Goal: Task Accomplishment & Management: Use online tool/utility

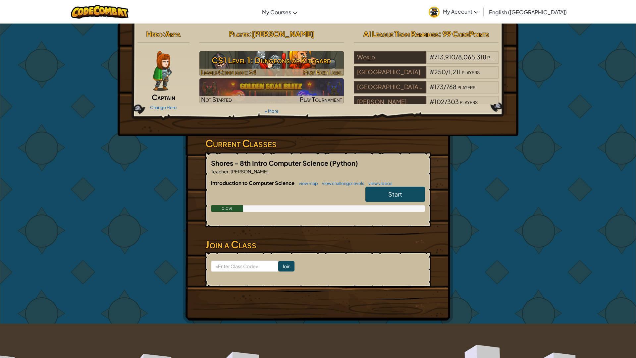
click at [272, 69] on div at bounding box center [271, 73] width 145 height 8
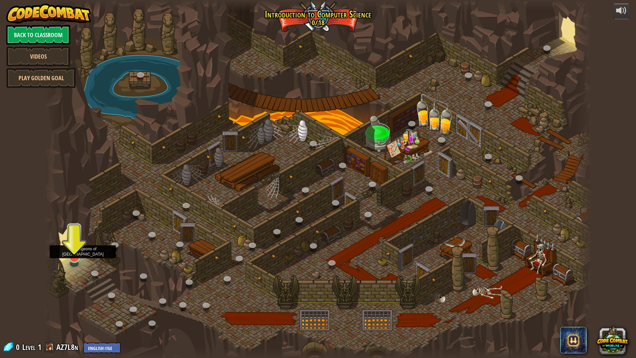
click at [72, 253] on img at bounding box center [74, 241] width 15 height 35
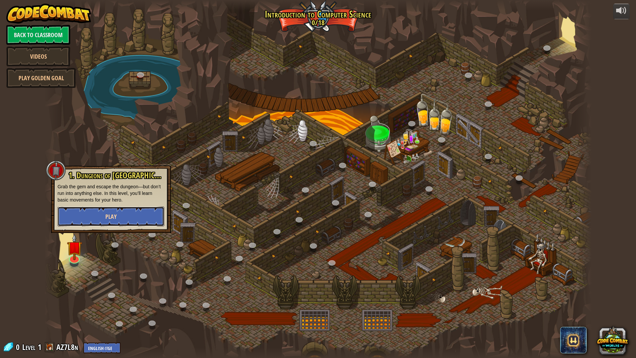
click at [119, 217] on button "Play" at bounding box center [111, 216] width 107 height 20
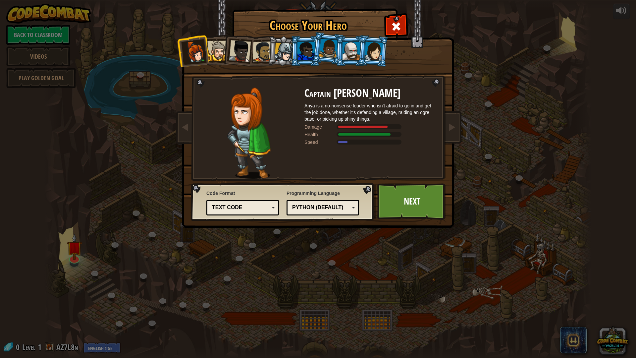
click at [262, 46] on div at bounding box center [262, 51] width 21 height 21
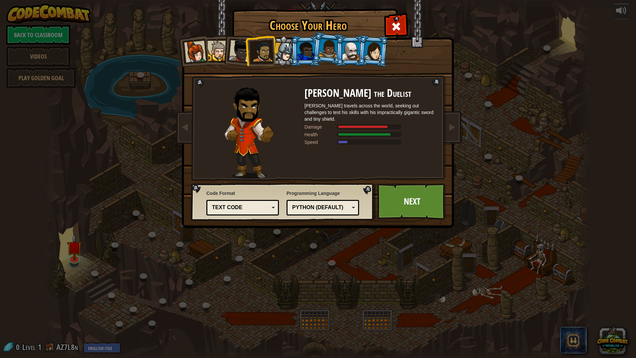
click at [351, 53] on div at bounding box center [351, 51] width 17 height 18
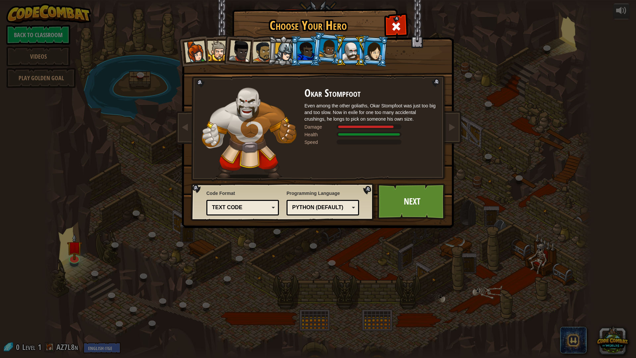
click at [372, 53] on div at bounding box center [373, 50] width 19 height 19
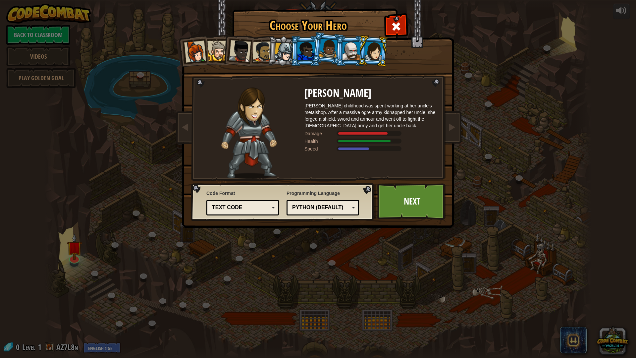
click at [330, 51] on div at bounding box center [328, 49] width 19 height 20
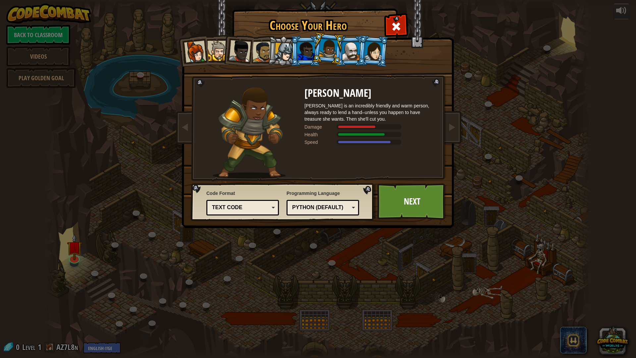
click at [312, 48] on div at bounding box center [306, 51] width 17 height 18
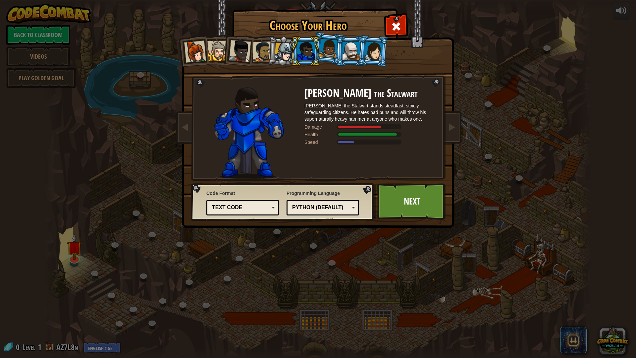
click at [279, 45] on div at bounding box center [284, 52] width 19 height 19
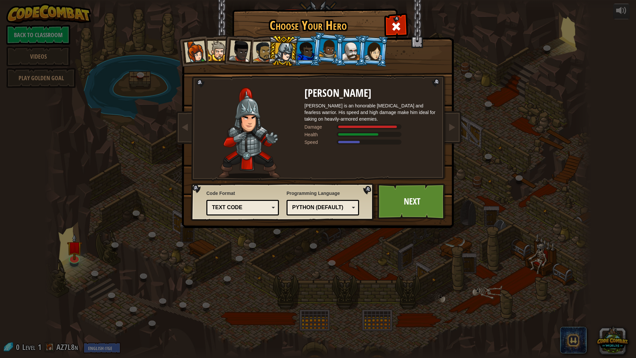
click at [263, 44] on div at bounding box center [262, 51] width 21 height 21
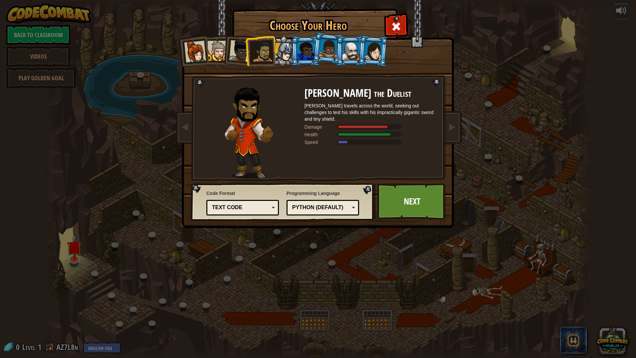
click at [241, 45] on div at bounding box center [240, 51] width 22 height 22
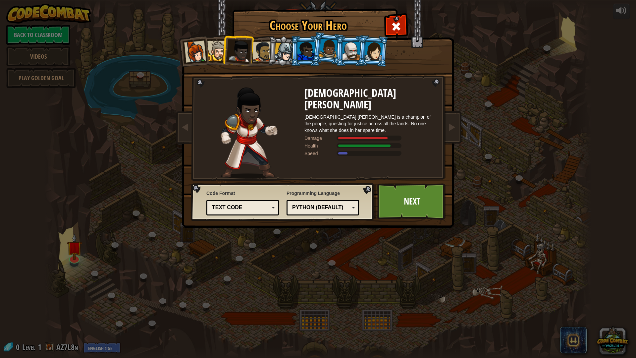
click at [211, 44] on div at bounding box center [217, 51] width 20 height 20
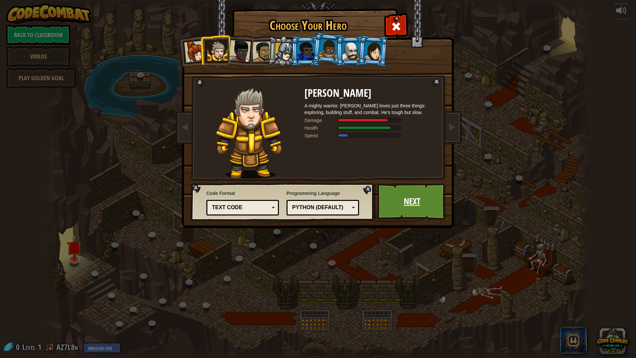
click at [399, 195] on link "Next" at bounding box center [411, 201] width 69 height 36
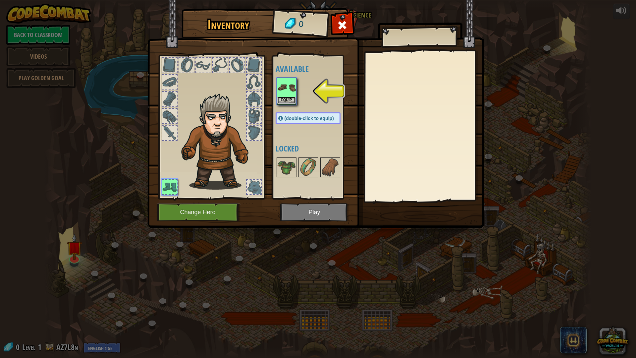
click at [283, 101] on button "Equip" at bounding box center [286, 100] width 19 height 7
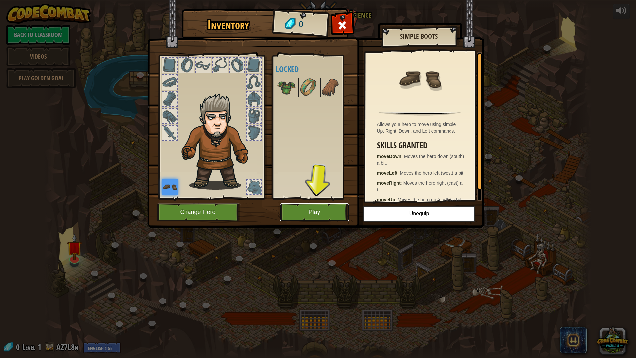
click at [331, 210] on button "Play" at bounding box center [314, 212] width 69 height 18
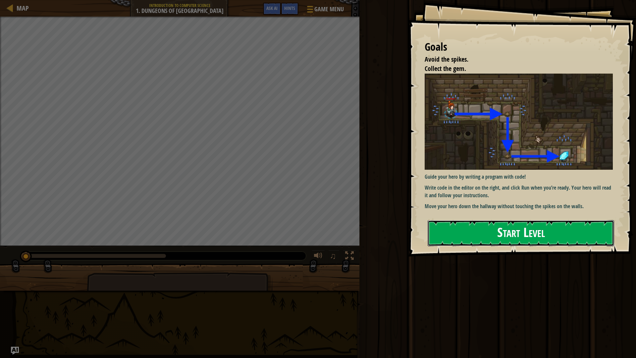
click at [512, 228] on button "Start Level" at bounding box center [521, 233] width 187 height 26
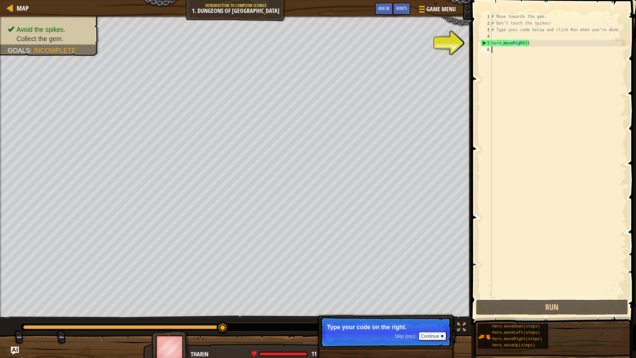
click at [527, 44] on div "# Move towards the gem. # Don’t touch the spikes! # Type your code below and cl…" at bounding box center [558, 162] width 136 height 298
click at [523, 44] on div "# Move towards the gem. # Don’t touch the spikes! # Type your code below and cl…" at bounding box center [558, 162] width 136 height 298
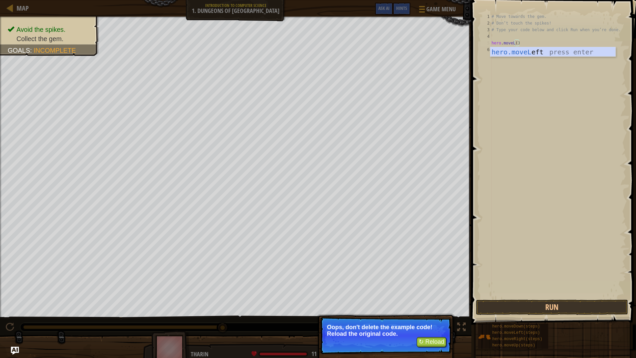
type textarea "hero.moveL()"
click at [431, 340] on button "↻ Reload" at bounding box center [431, 342] width 29 height 10
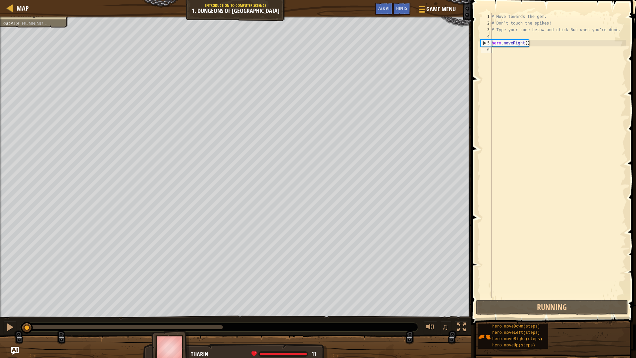
scroll to position [3, 0]
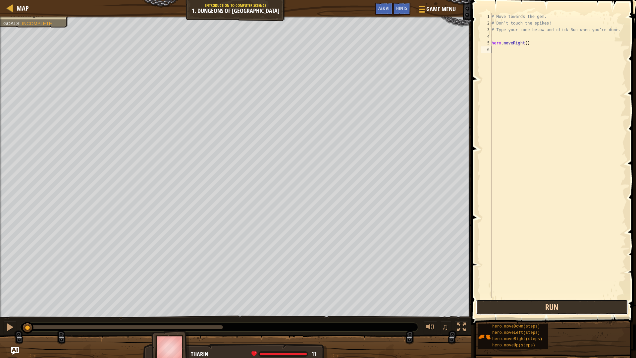
click at [558, 306] on button "Run" at bounding box center [552, 307] width 152 height 15
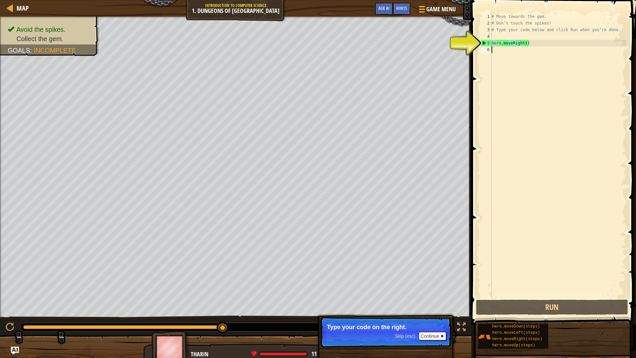
click at [528, 45] on div "# Move towards the gem. # Don’t touch the spikes! # Type your code below and cl…" at bounding box center [558, 162] width 136 height 298
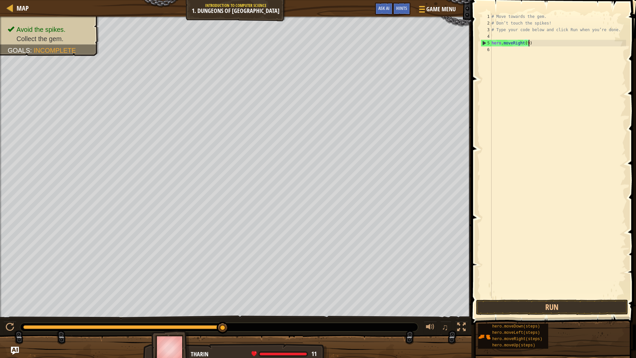
type textarea "hero.moveRight(90)"
click at [582, 304] on button "Run" at bounding box center [552, 307] width 152 height 15
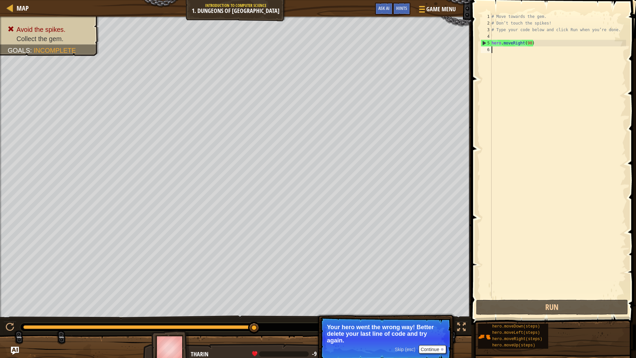
click at [546, 45] on div "# Move towards the gem. # Don’t touch the spikes! # Type your code below and cl…" at bounding box center [558, 162] width 136 height 298
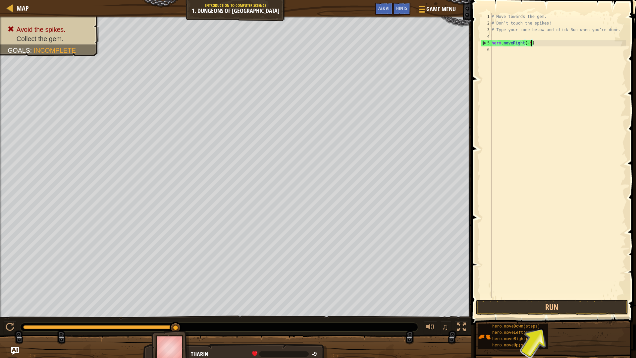
scroll to position [3, 6]
click at [568, 307] on button "Run" at bounding box center [552, 307] width 152 height 15
click at [567, 307] on button "Run" at bounding box center [552, 307] width 152 height 15
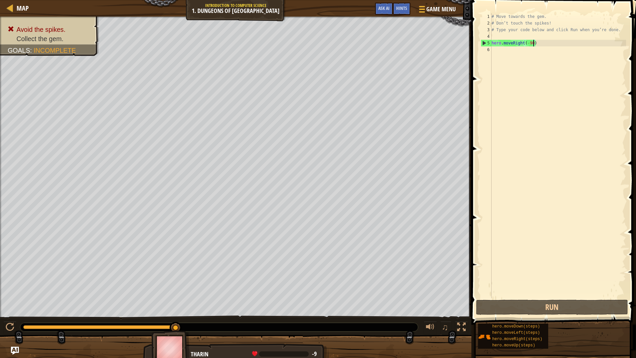
click at [527, 42] on div "# Move towards the gem. # Don’t touch the spikes! # Type your code below and cl…" at bounding box center [558, 162] width 136 height 298
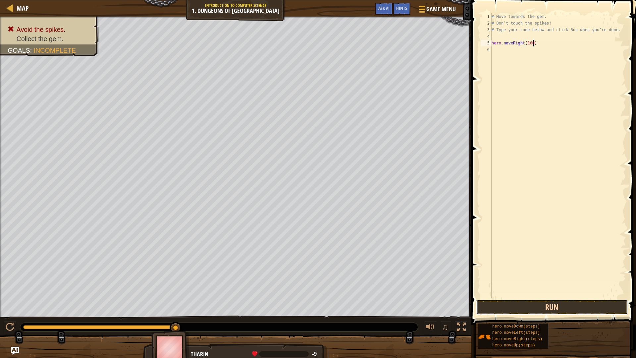
click at [547, 304] on button "Run" at bounding box center [552, 307] width 152 height 15
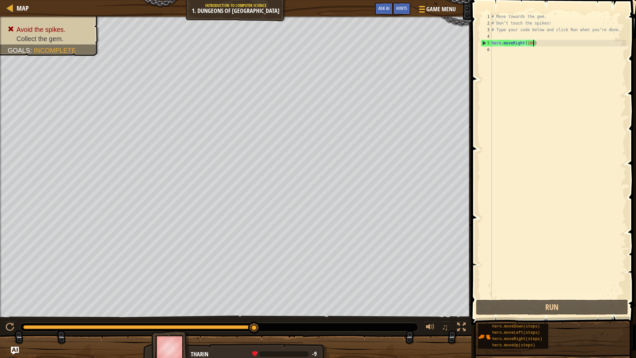
click at [529, 41] on div "# Move towards the gem. # Don’t touch the spikes! # Type your code below and cl…" at bounding box center [558, 162] width 136 height 298
click at [529, 41] on div "# Move towards the gem. # Don’t touch the spikes! # Type your code below and cl…" at bounding box center [558, 155] width 136 height 285
click at [529, 41] on div "# Move towards the gem. # Don’t touch the spikes! # Type your code below and cl…" at bounding box center [558, 162] width 136 height 298
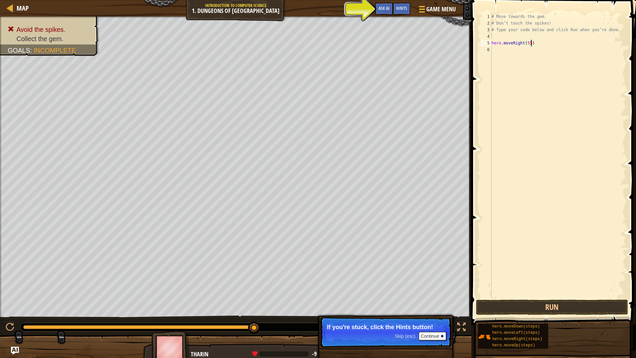
scroll to position [3, 6]
click at [588, 311] on button "Run" at bounding box center [552, 307] width 152 height 15
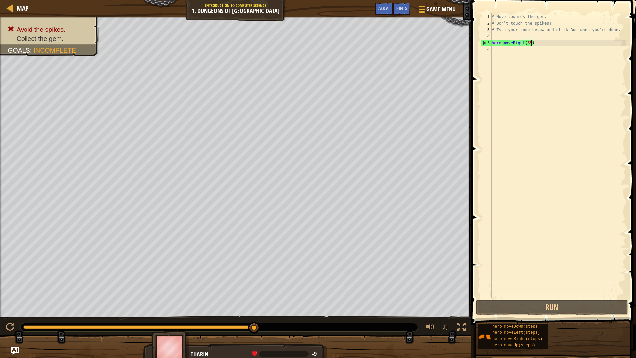
click at [529, 40] on div "# Move towards the gem. # Don’t touch the spikes! # Type your code below and cl…" at bounding box center [558, 162] width 136 height 298
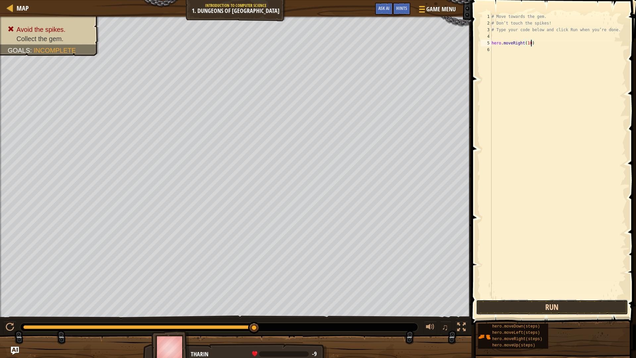
click at [597, 312] on button "Run" at bounding box center [552, 307] width 152 height 15
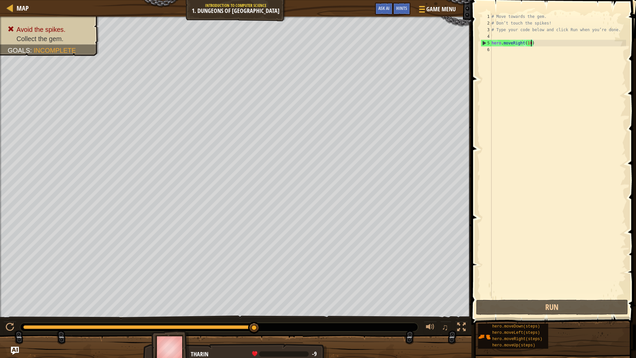
click at [529, 44] on div "# Move towards the gem. # Don’t touch the spikes! # Type your code below and cl…" at bounding box center [558, 162] width 136 height 298
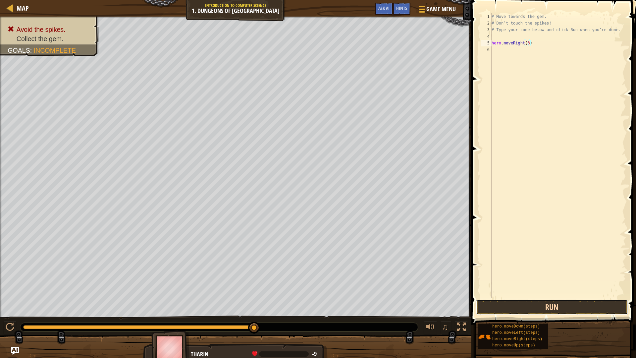
click at [568, 305] on button "Run" at bounding box center [552, 307] width 152 height 15
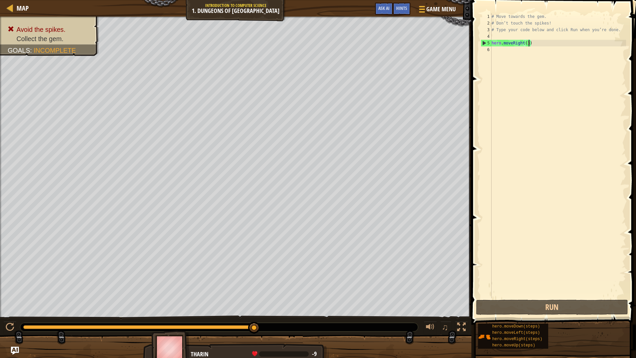
click at [527, 41] on div "# Move towards the gem. # Don’t touch the spikes! # Type your code below and cl…" at bounding box center [558, 162] width 136 height 298
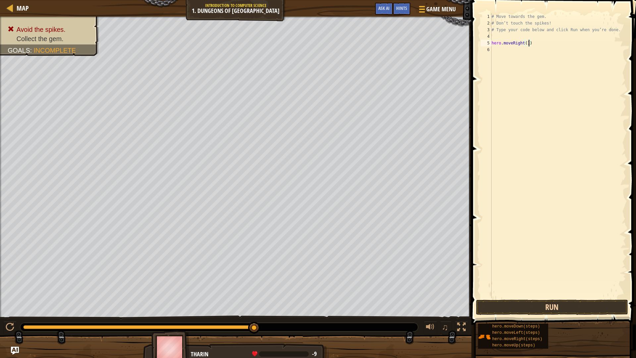
type textarea "hero.moveRight(1)"
click at [571, 306] on button "Run" at bounding box center [552, 307] width 152 height 15
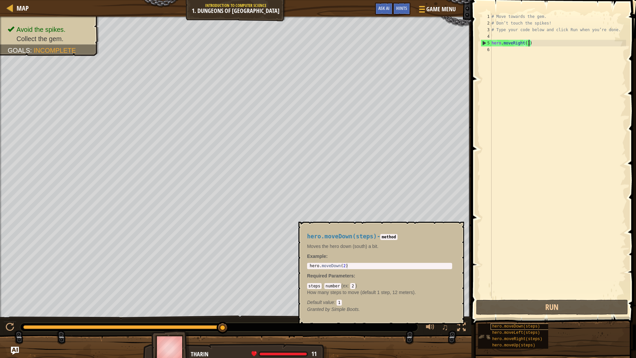
click at [534, 324] on span "hero.moveDown(steps)" at bounding box center [516, 326] width 48 height 5
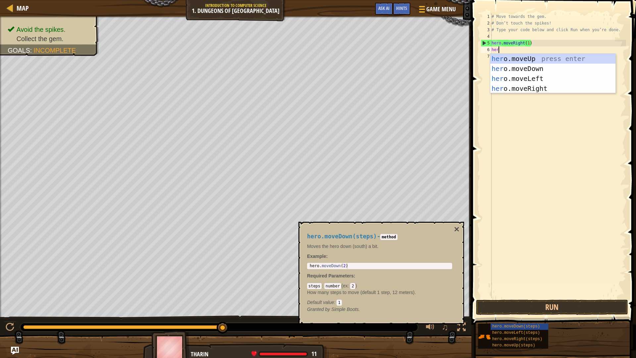
type textarea "hero"
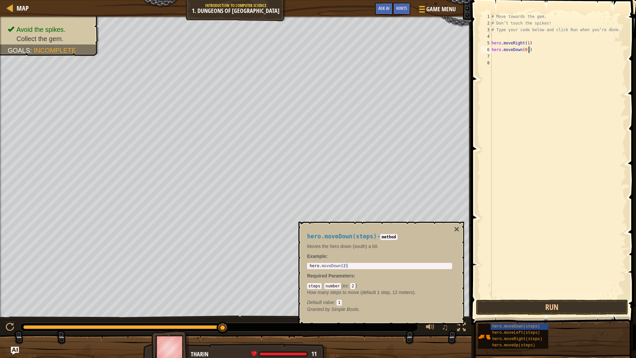
scroll to position [3, 6]
click at [580, 308] on button "Run" at bounding box center [552, 307] width 152 height 15
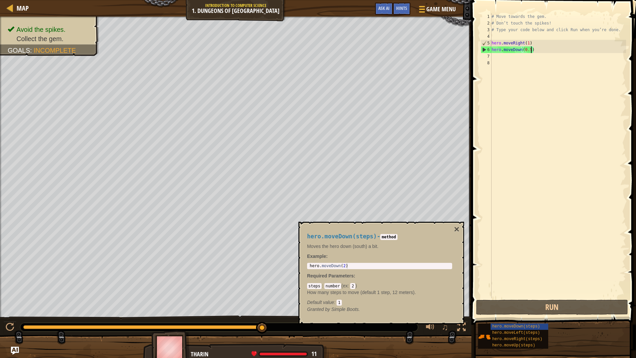
click at [524, 50] on div "# Move towards the gem. # Don’t touch the spikes! # Type your code below and cl…" at bounding box center [558, 162] width 136 height 298
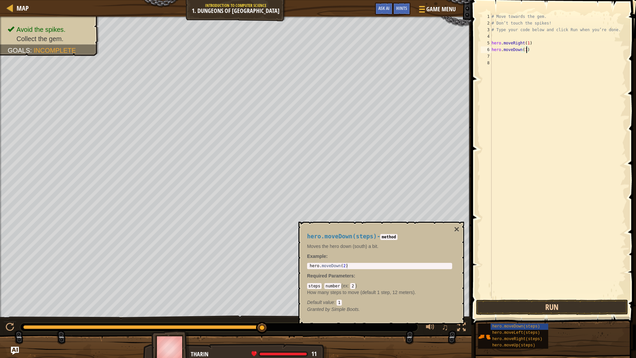
type textarea "hero.moveDown(1)"
click at [597, 301] on button "Run" at bounding box center [552, 307] width 152 height 15
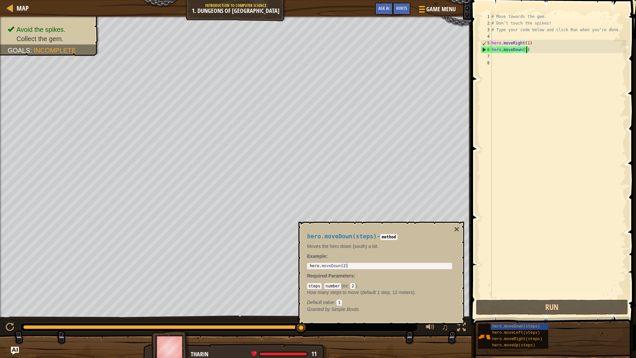
click at [545, 54] on div "# Move towards the gem. # Don’t touch the spikes! # Type your code below and cl…" at bounding box center [558, 162] width 136 height 298
type textarea "h"
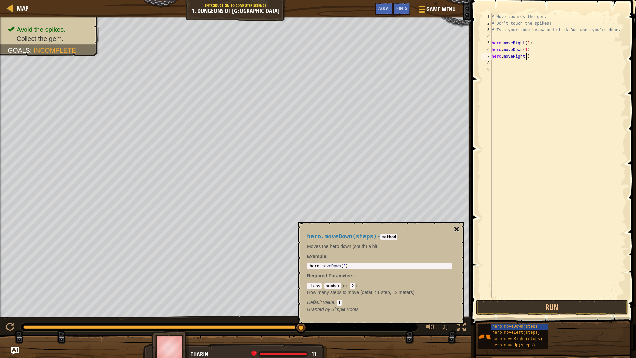
click at [456, 230] on button "×" at bounding box center [456, 229] width 5 height 9
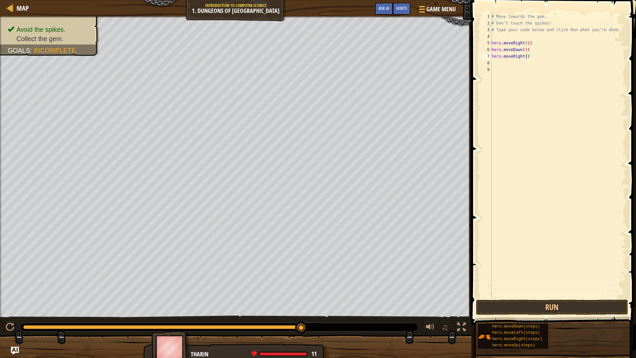
click at [526, 59] on div "# Move towards the gem. # Don’t touch the spikes! # Type your code below and cl…" at bounding box center [558, 162] width 136 height 298
type textarea "hero.moveRight(80)"
click at [565, 306] on button "Run" at bounding box center [552, 307] width 152 height 15
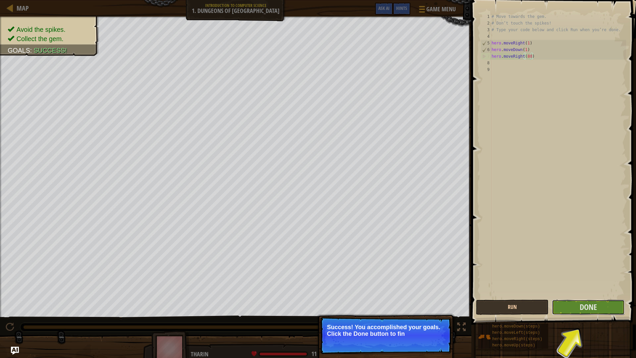
click at [565, 306] on button "Done" at bounding box center [588, 307] width 73 height 15
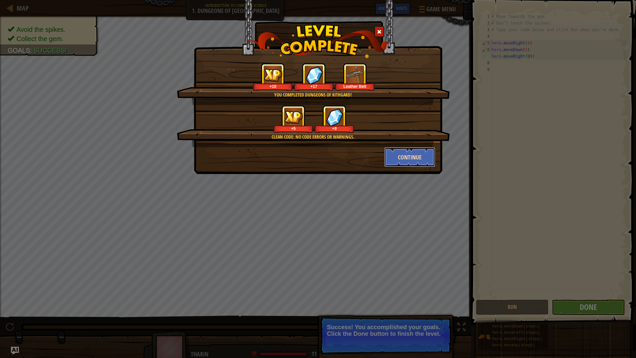
click at [415, 158] on button "Continue" at bounding box center [409, 157] width 51 height 20
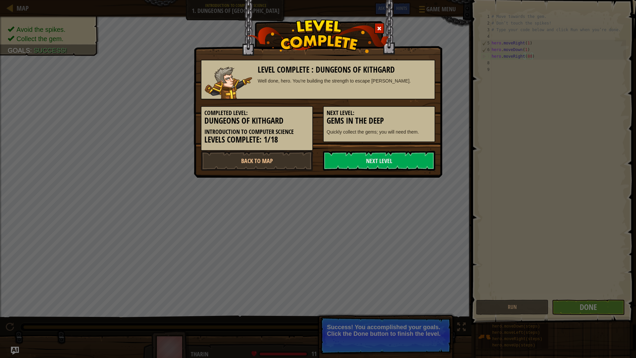
click at [415, 158] on link "Next Level" at bounding box center [379, 161] width 112 height 20
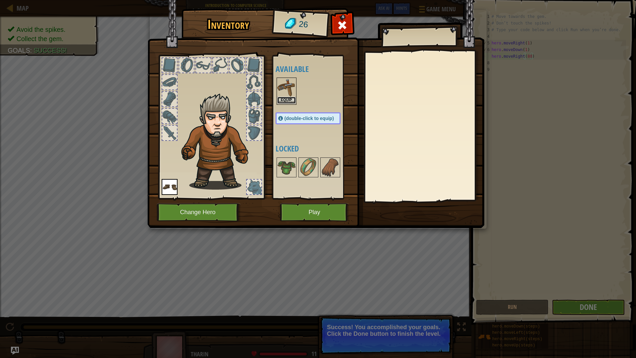
click at [284, 97] on button "Equip" at bounding box center [286, 100] width 19 height 7
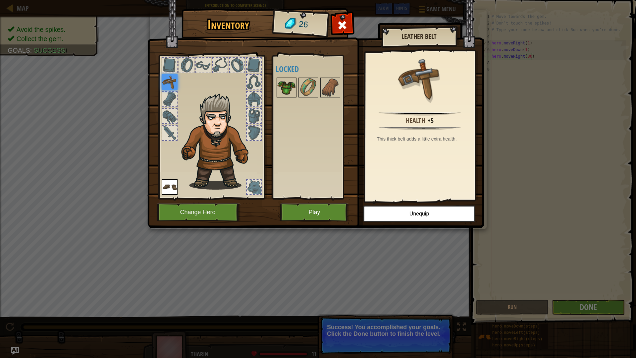
click at [288, 90] on img at bounding box center [286, 87] width 19 height 19
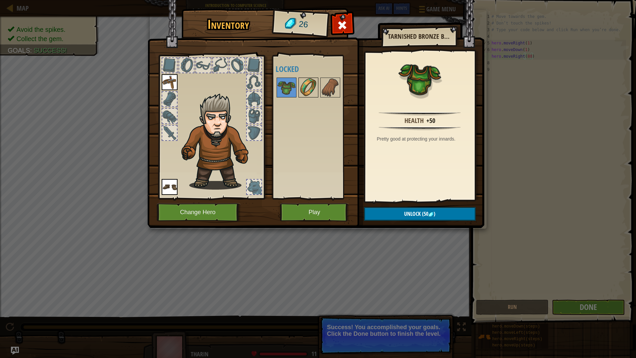
click at [306, 89] on img at bounding box center [308, 87] width 19 height 19
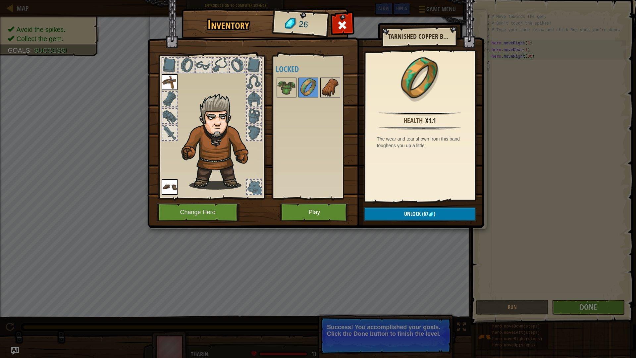
click at [330, 88] on img at bounding box center [330, 87] width 19 height 19
click at [307, 90] on img at bounding box center [308, 87] width 19 height 19
click at [303, 216] on button "Play" at bounding box center [314, 212] width 69 height 18
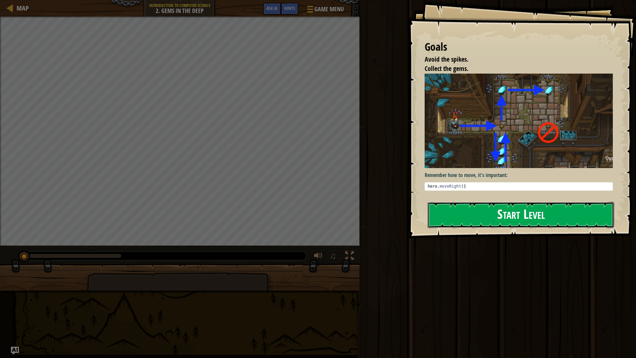
click at [528, 213] on button "Start Level" at bounding box center [521, 215] width 187 height 26
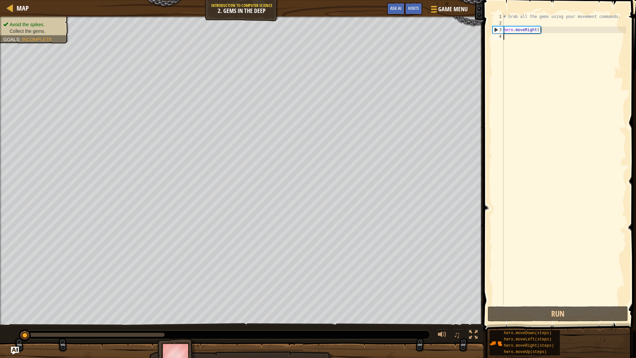
type textarea "hero.moveRight()"
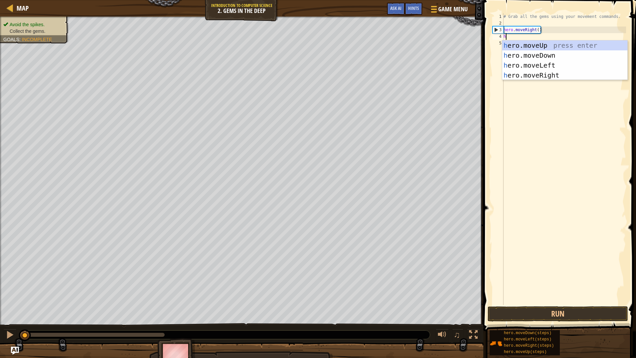
scroll to position [3, 0]
type textarea "her"
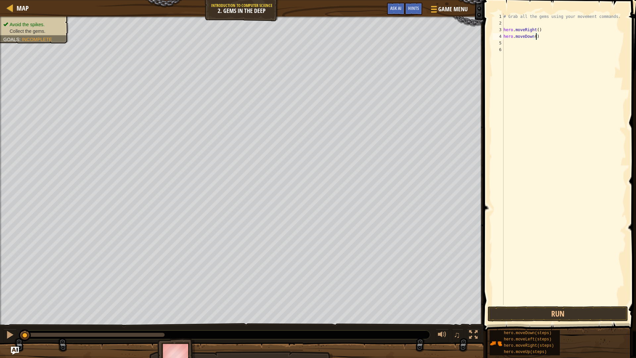
scroll to position [3, 5]
type textarea "hero.moveDown(1)"
click at [585, 313] on button "Run" at bounding box center [558, 313] width 140 height 15
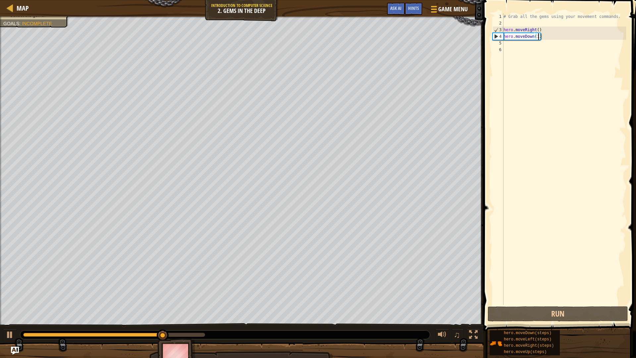
click at [548, 36] on div "# Grab all the gems using your movement commands. hero . moveRight ( ) hero . m…" at bounding box center [564, 165] width 124 height 305
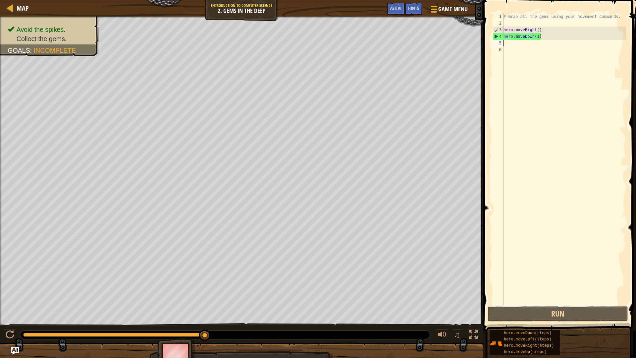
type textarea "h"
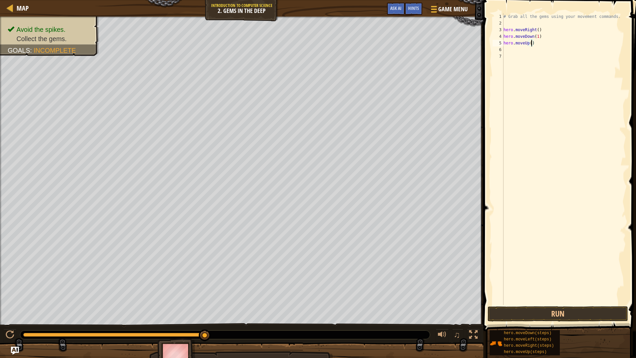
scroll to position [3, 4]
type textarea "hero.moveUp(2)"
click at [611, 313] on button "Run" at bounding box center [558, 313] width 140 height 15
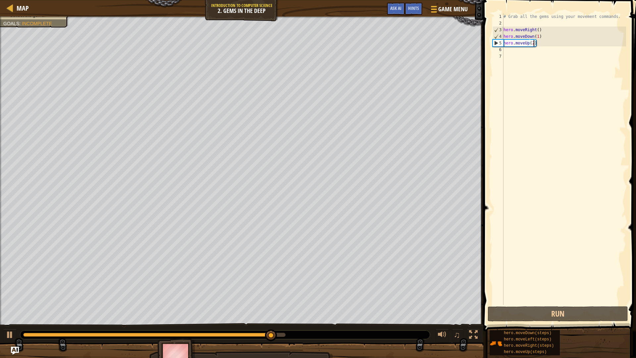
click at [521, 51] on div "# Grab all the gems using your movement commands. hero . moveRight ( ) hero . m…" at bounding box center [564, 165] width 124 height 305
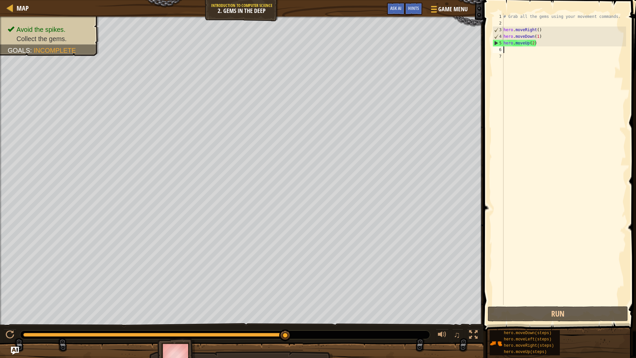
type textarea "h"
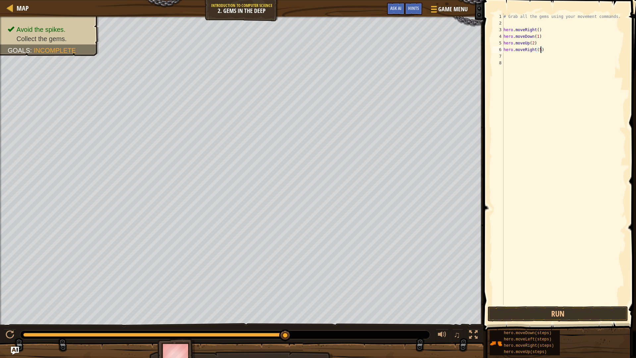
scroll to position [3, 5]
type textarea "hero.moveRight(5)"
click at [559, 313] on button "Run" at bounding box center [558, 313] width 140 height 15
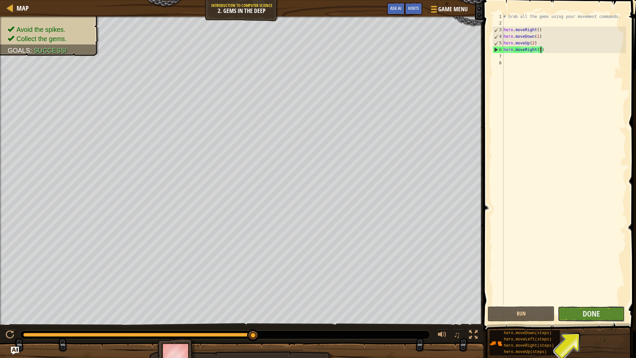
click at [570, 317] on button "Done" at bounding box center [591, 313] width 67 height 15
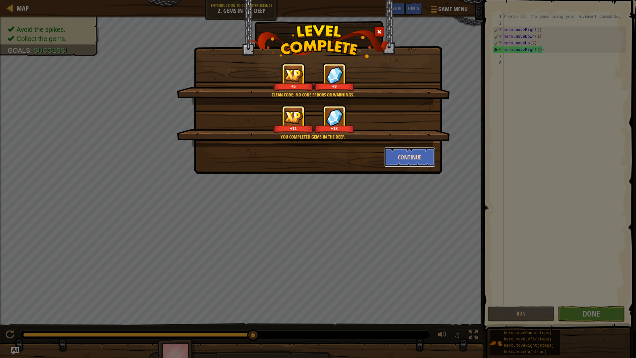
click at [416, 159] on button "Continue" at bounding box center [409, 157] width 51 height 20
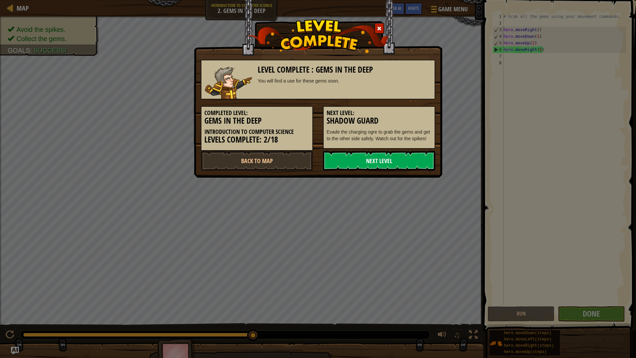
click at [417, 164] on link "Next Level" at bounding box center [379, 161] width 112 height 20
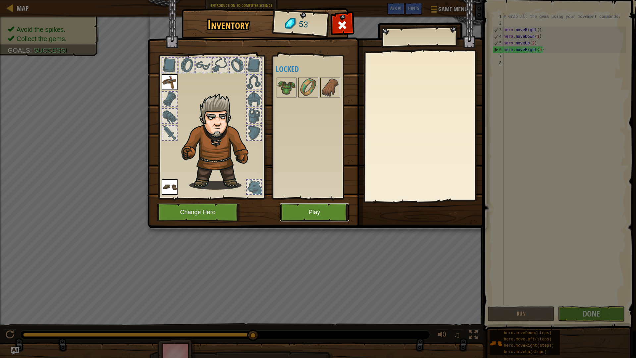
click at [329, 211] on button "Play" at bounding box center [314, 212] width 69 height 18
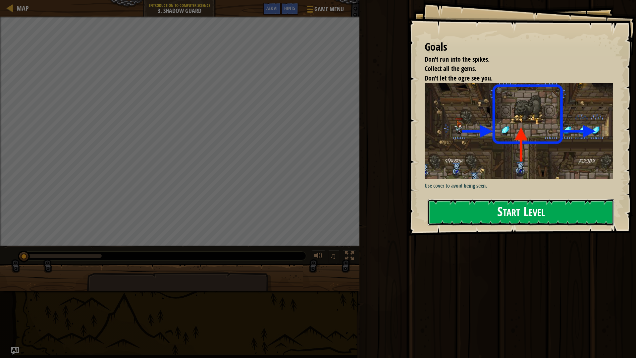
click at [493, 211] on button "Start Level" at bounding box center [521, 212] width 187 height 26
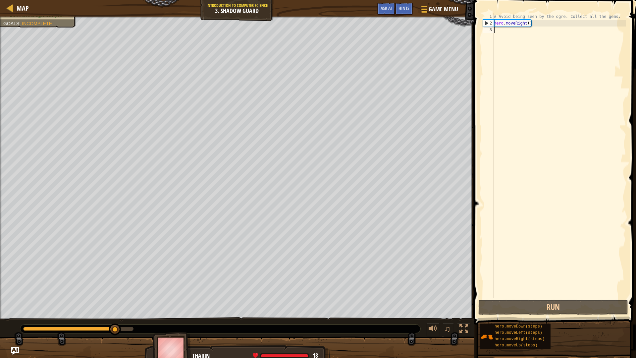
type textarea "h"
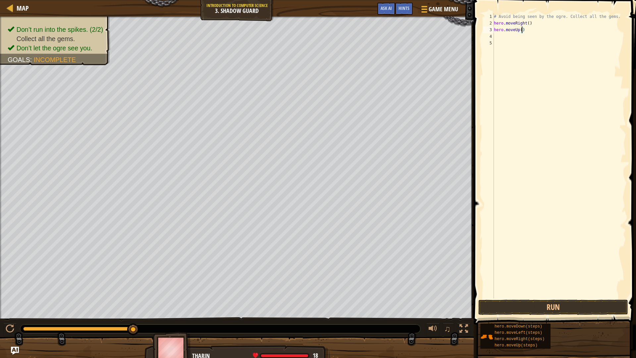
scroll to position [3, 4]
click at [539, 31] on div "# Avoid being seen by the ogre. Collect all the gems. hero . moveRight ( ) hero…" at bounding box center [560, 162] width 134 height 298
type textarea "hero.moveUp(1)"
click at [574, 304] on button "Run" at bounding box center [553, 307] width 150 height 15
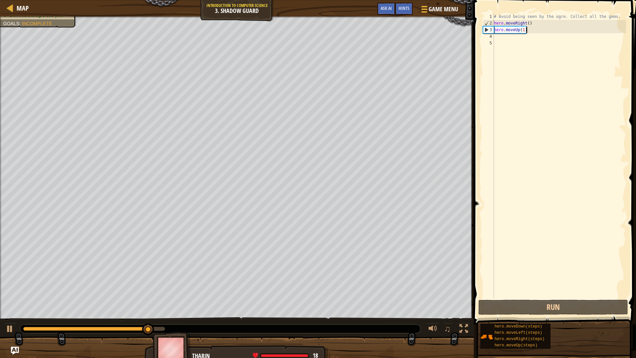
click at [505, 37] on div "# Avoid being seen by the ogre. Collect all the gems. hero . moveRight ( ) hero…" at bounding box center [560, 162] width 134 height 298
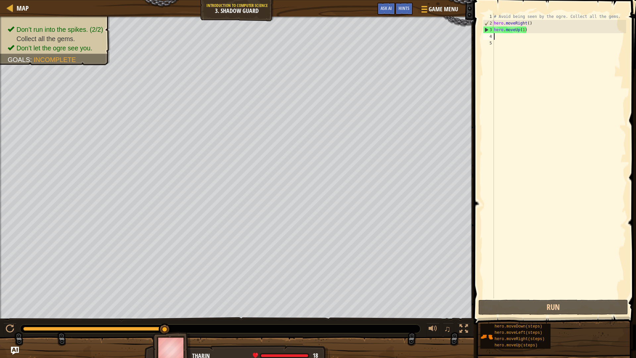
type textarea "h"
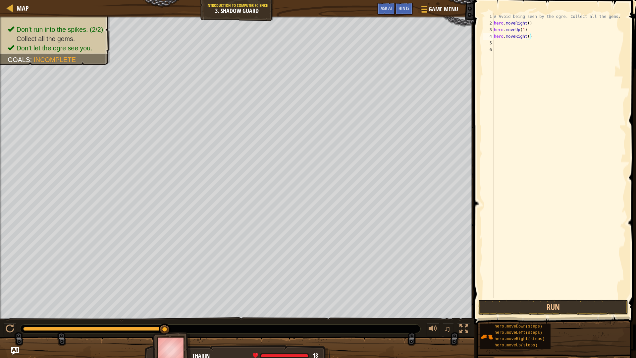
type textarea "hero.moveRight(1)"
click at [536, 181] on div "# Avoid being seen by the ogre. Collect all the gems. hero . moveRight ( ) hero…" at bounding box center [560, 162] width 134 height 298
type textarea "h"
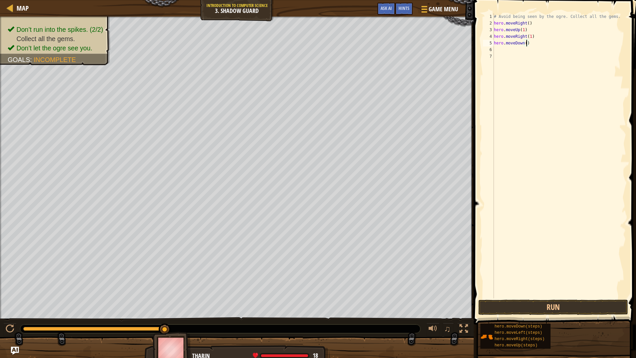
type textarea "hero.moveDown(1)"
type textarea "h"
type textarea "hero.moveRight(1)"
click at [566, 303] on button "Run" at bounding box center [553, 307] width 150 height 15
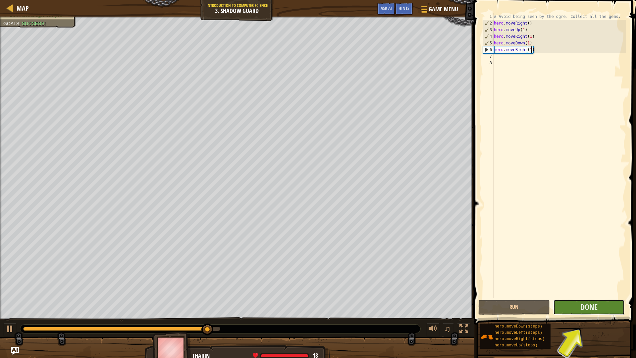
click at [574, 306] on button "Done" at bounding box center [589, 307] width 72 height 15
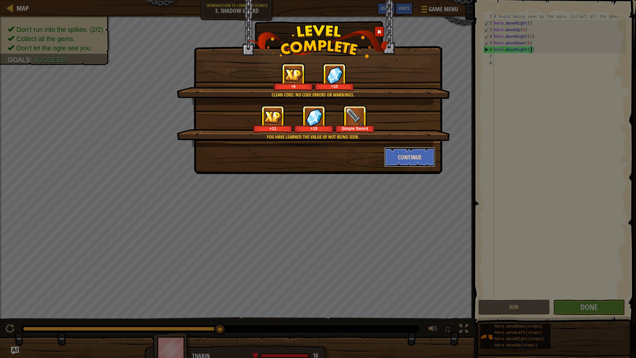
click at [415, 153] on button "Continue" at bounding box center [409, 157] width 51 height 20
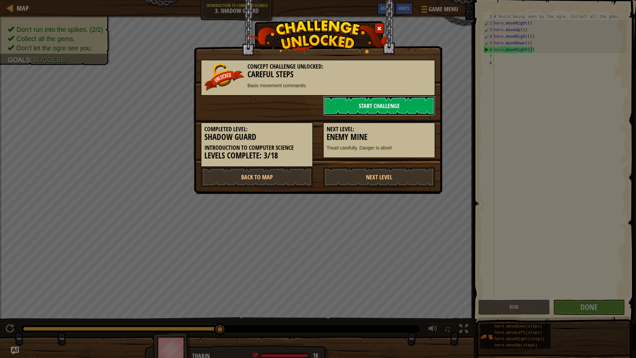
click at [352, 104] on link "Start Challenge" at bounding box center [379, 106] width 112 height 20
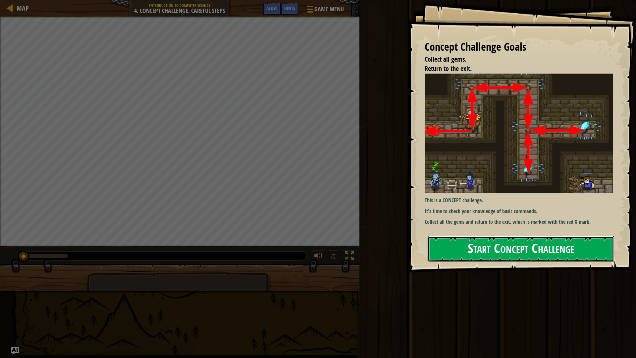
click at [528, 250] on button "Start Concept Challenge" at bounding box center [521, 249] width 187 height 26
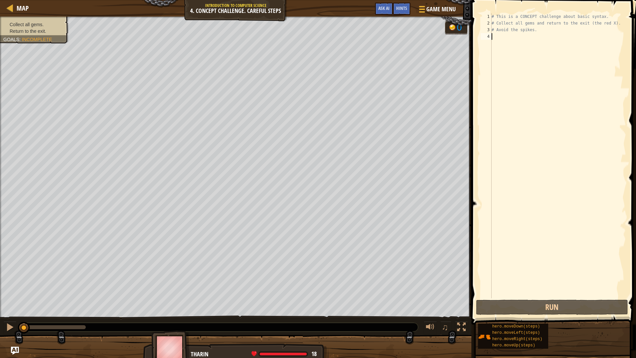
type textarea "h"
type textarea "hero.moveUp(1)"
type textarea "h"
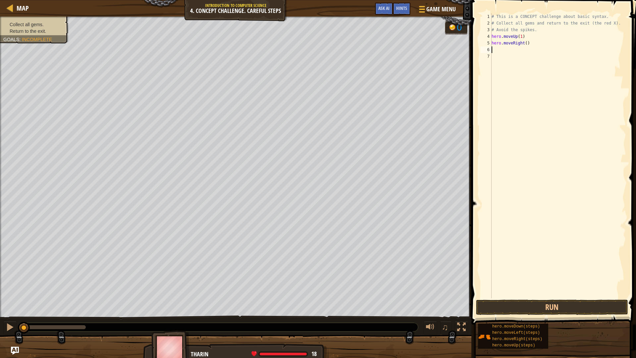
type textarea "h"
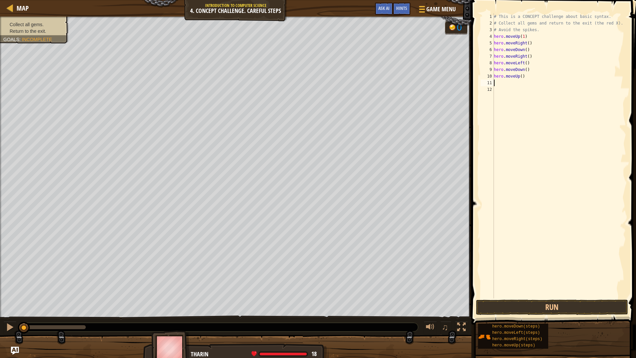
type textarea "h"
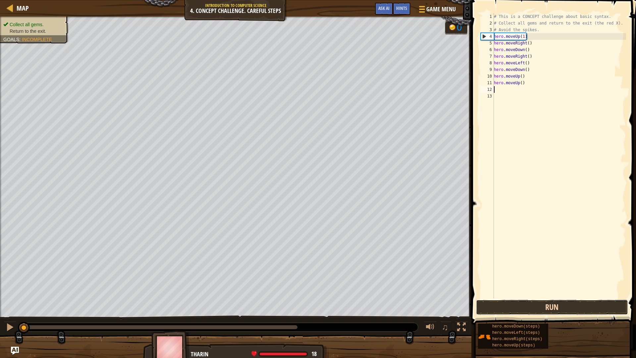
click at [587, 300] on button "Run" at bounding box center [552, 307] width 152 height 15
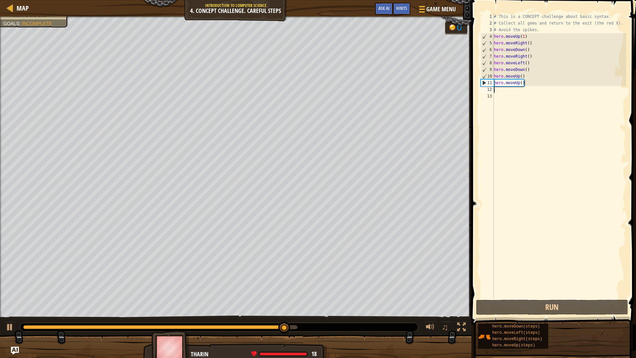
click at [505, 90] on div "# This is a CONCEPT challenge about basic syntax. # Collect all gems and return…" at bounding box center [560, 162] width 134 height 298
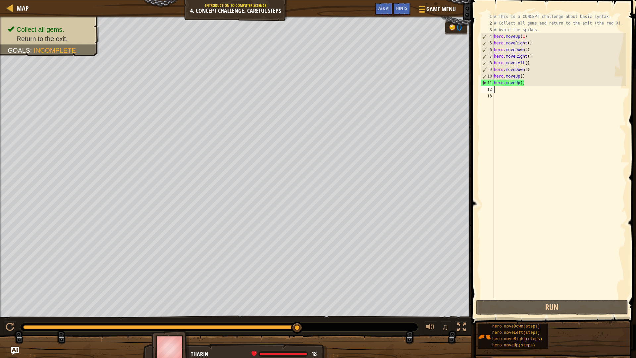
type textarea "h"
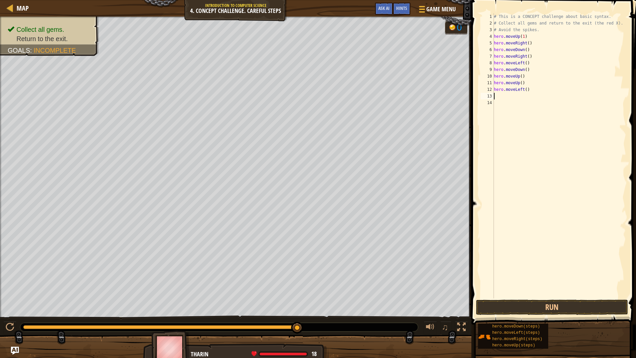
type textarea "h"
click at [583, 301] on button "Run" at bounding box center [552, 307] width 152 height 15
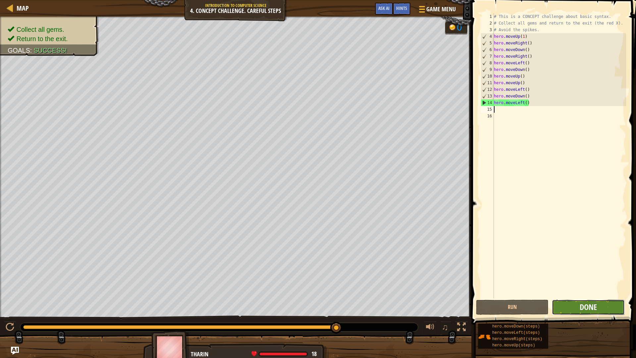
click at [587, 302] on span "Done" at bounding box center [588, 307] width 17 height 11
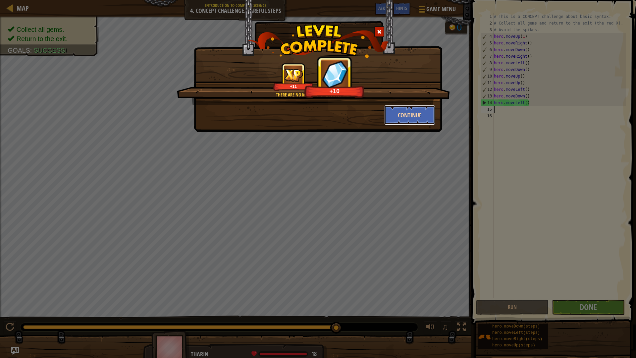
click at [418, 114] on button "Continue" at bounding box center [409, 115] width 51 height 20
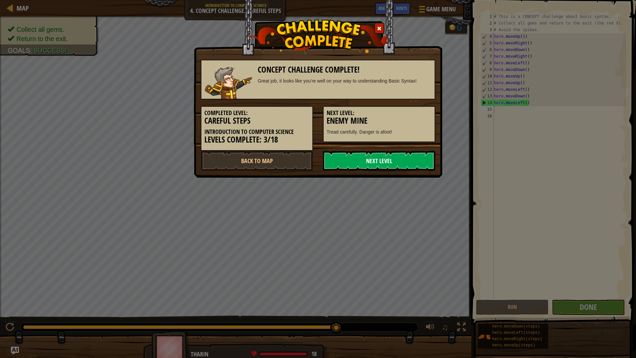
click at [381, 156] on link "Next Level" at bounding box center [379, 161] width 112 height 20
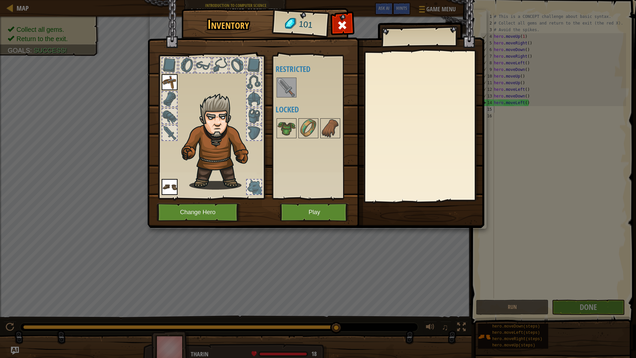
click at [287, 90] on img at bounding box center [286, 87] width 19 height 19
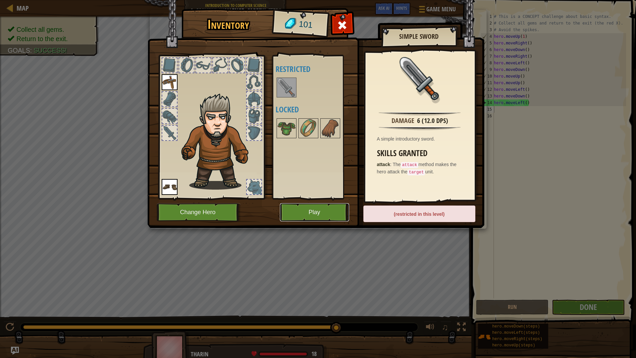
click at [318, 210] on button "Play" at bounding box center [314, 212] width 69 height 18
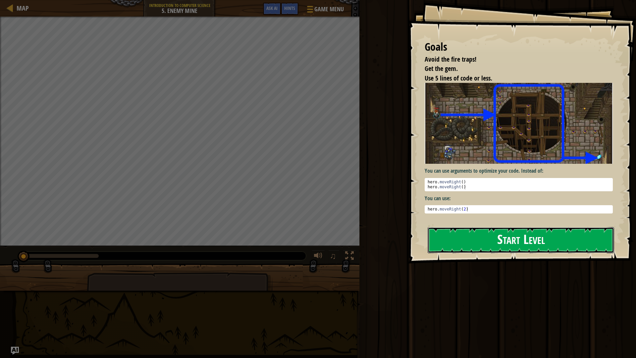
click at [454, 247] on button "Start Level" at bounding box center [521, 240] width 187 height 26
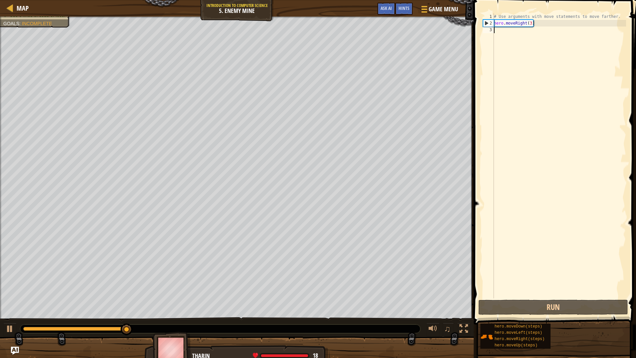
click at [507, 31] on div "# Use arguments with move statements to move farther. hero . moveRight ( 3 )" at bounding box center [560, 162] width 134 height 298
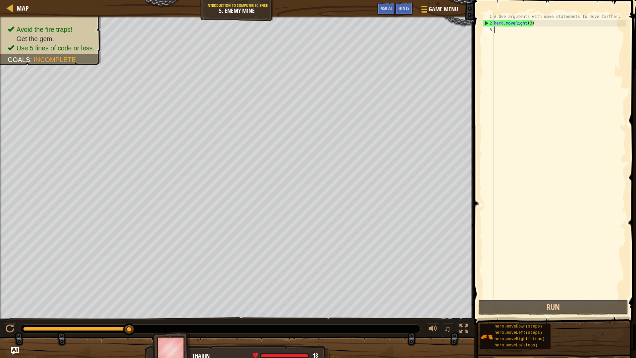
type textarea "h"
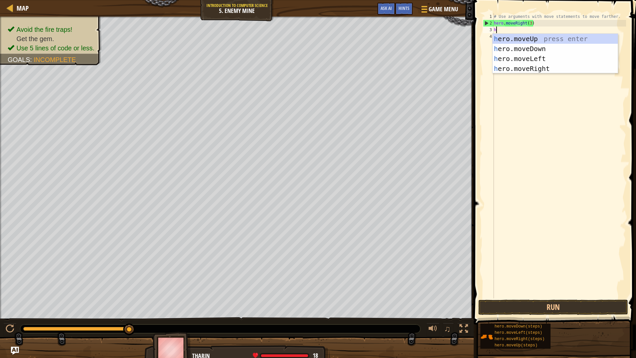
scroll to position [3, 0]
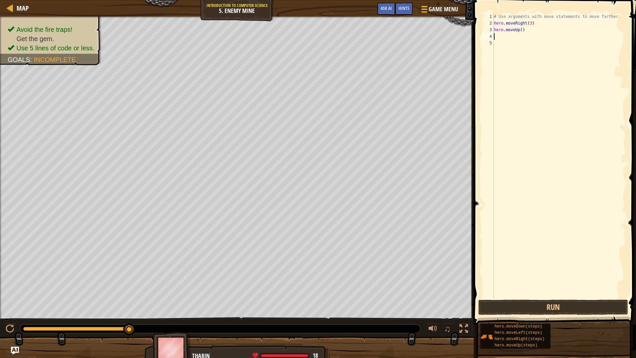
type textarea "h"
type textarea "hero.moveDown(4)"
type textarea "h"
click at [582, 306] on button "Run" at bounding box center [553, 307] width 150 height 15
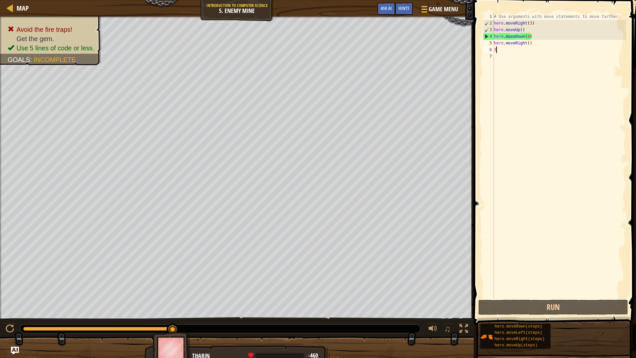
click at [524, 27] on div "# Use arguments with move statements to move farther. hero . moveRight ( 3 ) he…" at bounding box center [560, 162] width 134 height 298
type textarea "hero.moveUp()"
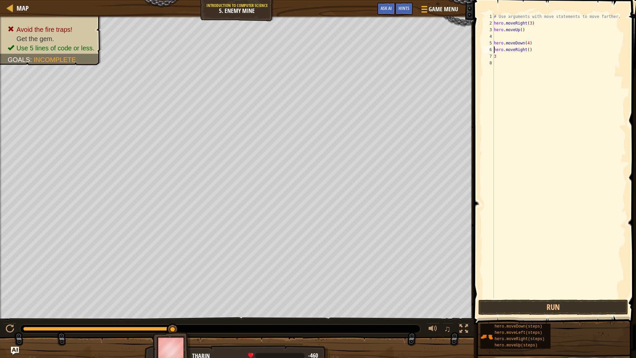
type textarea "3"
type textarea "hero.moveRight()"
click at [501, 36] on div "# Use arguments with move statements to move farther. hero . moveRight ( 3 ) he…" at bounding box center [560, 162] width 134 height 298
type textarea "h"
click at [586, 307] on button "Run" at bounding box center [553, 307] width 150 height 15
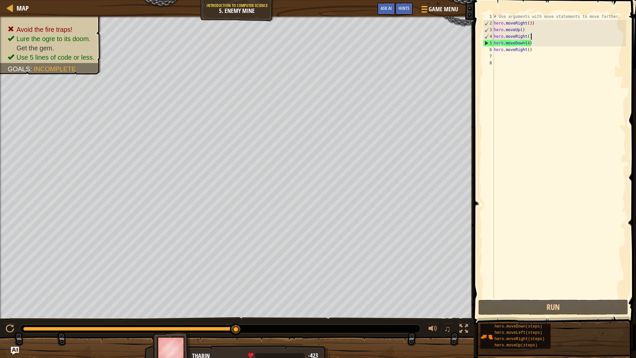
click at [528, 44] on div "# Use arguments with move statements to move farther. hero . moveRight ( 3 ) he…" at bounding box center [560, 162] width 134 height 298
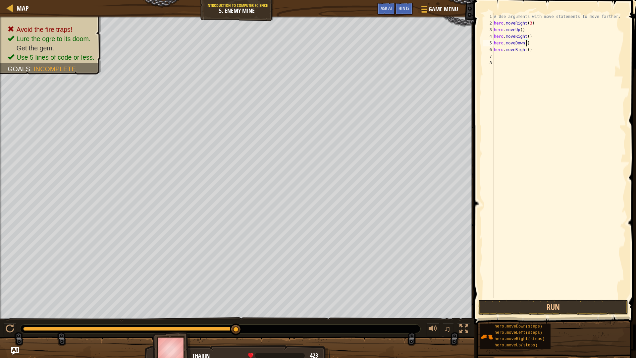
scroll to position [3, 5]
click at [529, 50] on div "# Use arguments with move statements to move farther. hero . moveRight ( 3 ) he…" at bounding box center [560, 162] width 134 height 298
type textarea "hero.moveRight(4)"
click at [524, 310] on button "Run" at bounding box center [553, 307] width 150 height 15
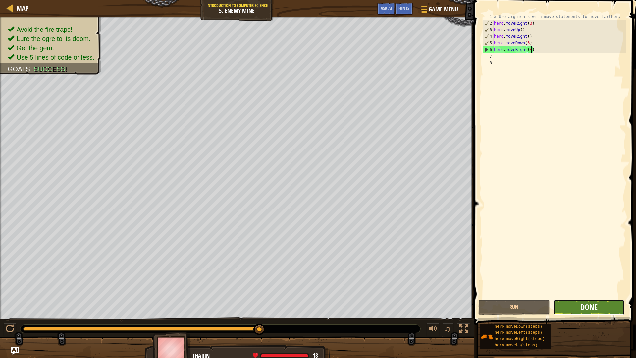
click at [592, 311] on span "Done" at bounding box center [589, 307] width 17 height 11
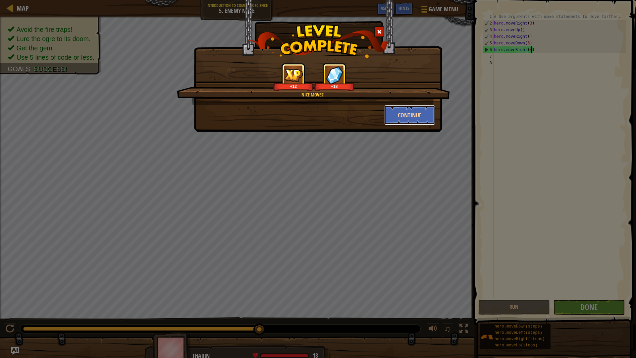
click at [405, 113] on button "Continue" at bounding box center [409, 115] width 51 height 20
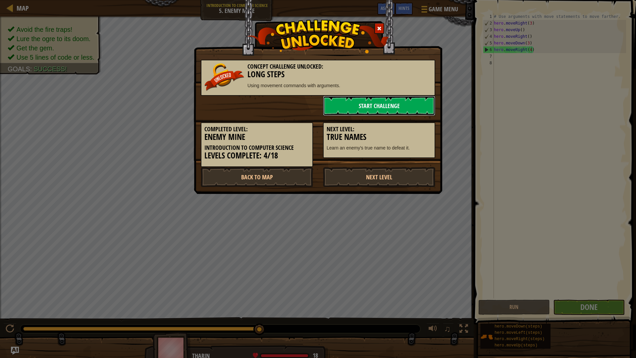
click at [353, 106] on link "Start Challenge" at bounding box center [379, 106] width 112 height 20
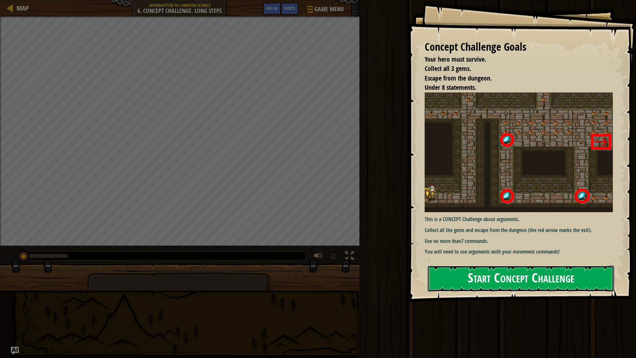
click at [547, 281] on button "Start Concept Challenge" at bounding box center [521, 278] width 187 height 26
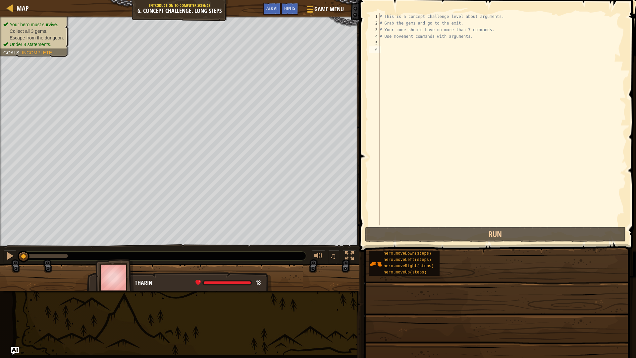
click at [547, 281] on span at bounding box center [497, 342] width 272 height 196
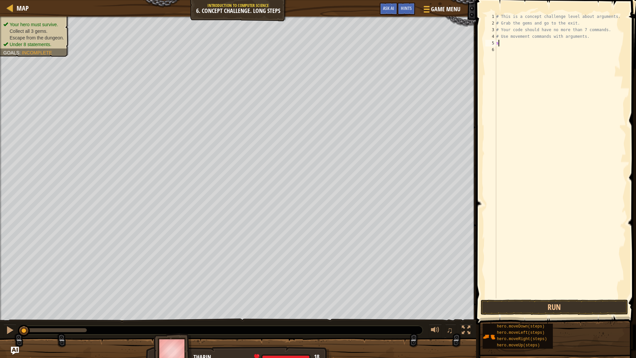
scroll to position [3, 0]
type textarea "s"
type textarea "'"
type textarea "h"
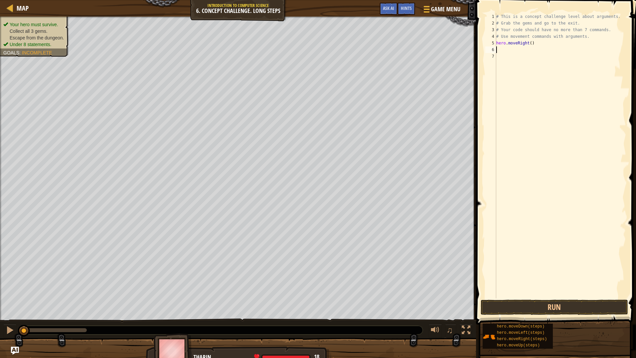
type textarea "h"
type textarea "hero.moveUp(3)"
type textarea "h"
type textarea "hero.moveRight(2)"
type textarea "h"
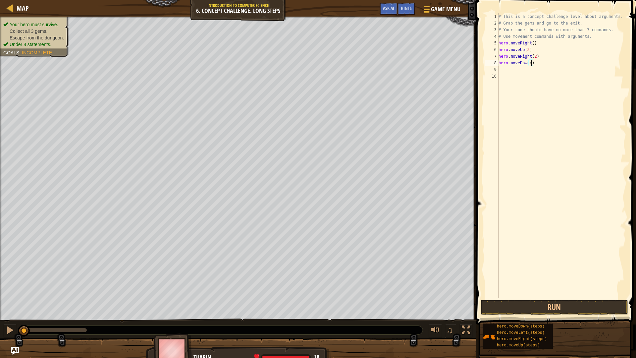
type textarea "hero.moveDown(3)"
type textarea "h"
type textarea "2"
type textarea "hero.moveUp(2)"
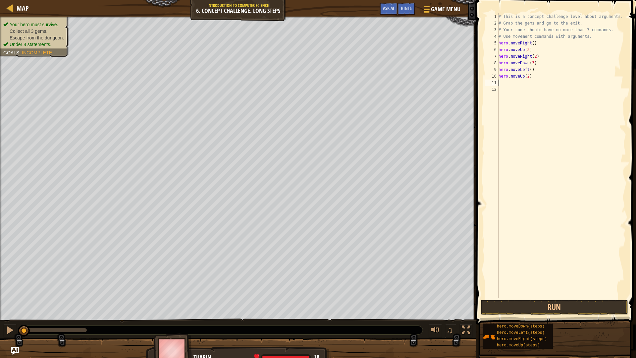
type textarea "h"
type textarea "hero.moveDown(2)"
type textarea "h"
type textarea "hero.moveRight(2)"
type textarea "h"
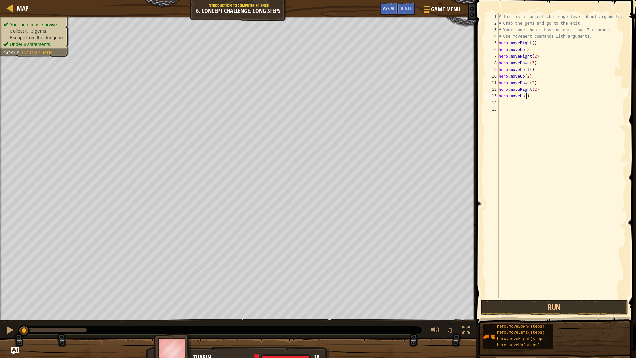
type textarea "hero.moveUp(2)"
type textarea "h"
type textarea "hero.moveRight(3)"
click at [537, 310] on button "Run" at bounding box center [554, 307] width 147 height 15
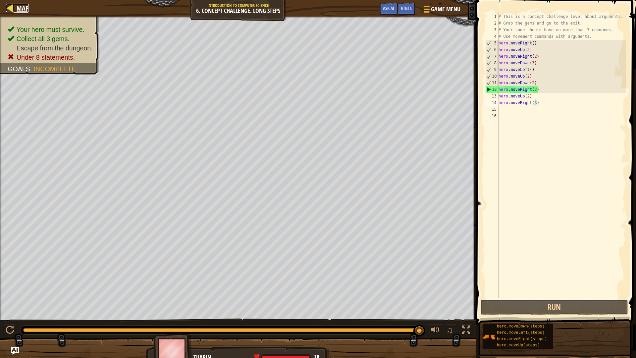
click at [11, 6] on div at bounding box center [10, 8] width 8 height 8
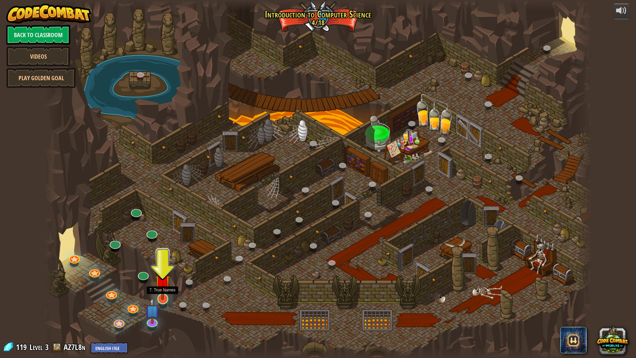
click at [162, 290] on img at bounding box center [162, 282] width 15 height 35
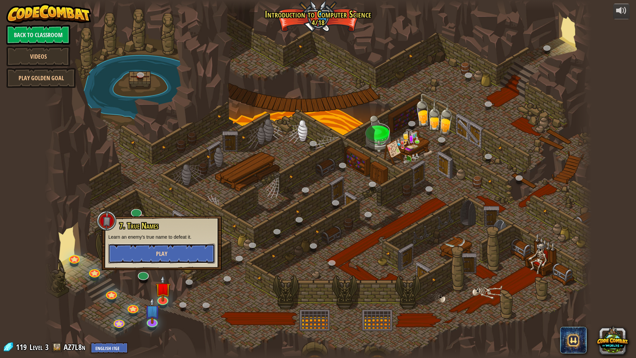
click at [149, 256] on button "Play" at bounding box center [161, 254] width 107 height 20
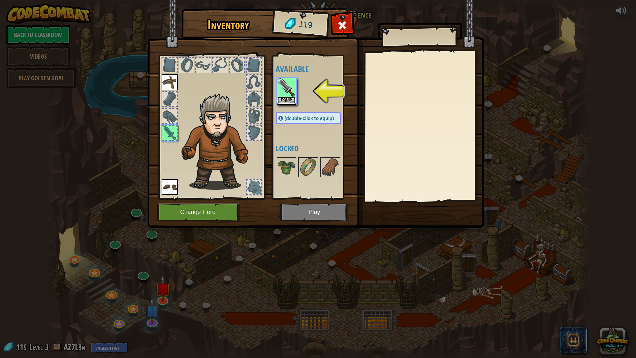
click at [290, 98] on button "Equip" at bounding box center [286, 100] width 19 height 7
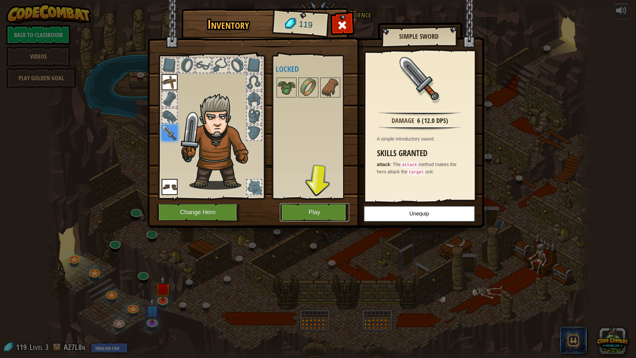
click at [306, 214] on button "Play" at bounding box center [314, 212] width 69 height 18
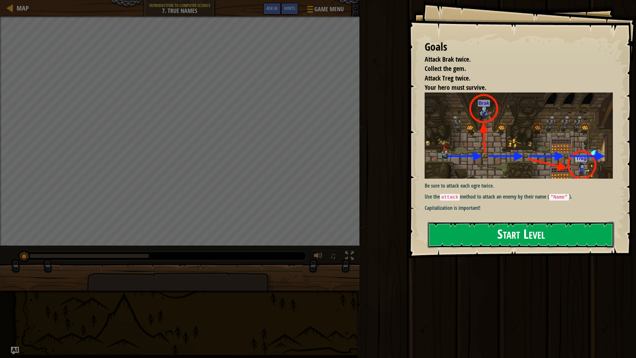
click at [434, 236] on button "Start Level" at bounding box center [521, 235] width 187 height 26
